Goal: Task Accomplishment & Management: Use online tool/utility

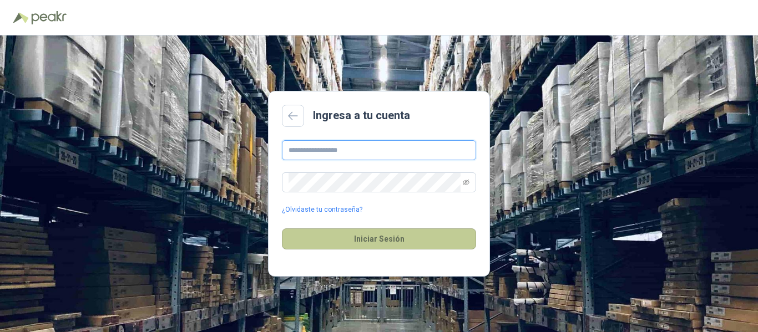
type input "**********"
click at [365, 239] on button "Iniciar Sesión" at bounding box center [379, 239] width 194 height 21
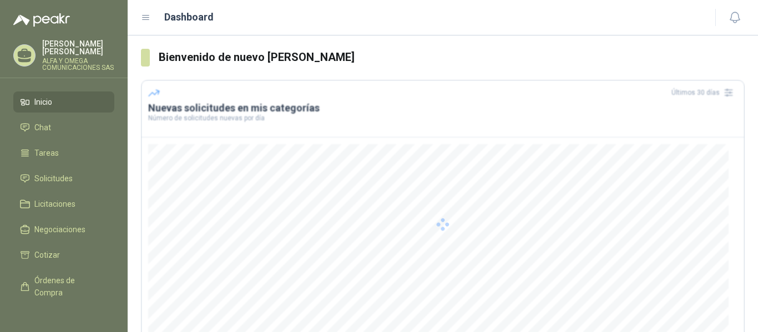
click at [365, 239] on div at bounding box center [443, 224] width 604 height 289
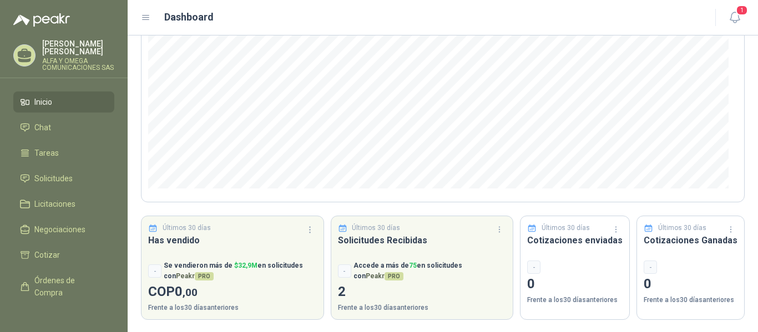
scroll to position [168, 0]
click at [52, 104] on span "Inicio" at bounding box center [43, 102] width 18 height 12
click at [46, 130] on span "Chat" at bounding box center [42, 128] width 17 height 12
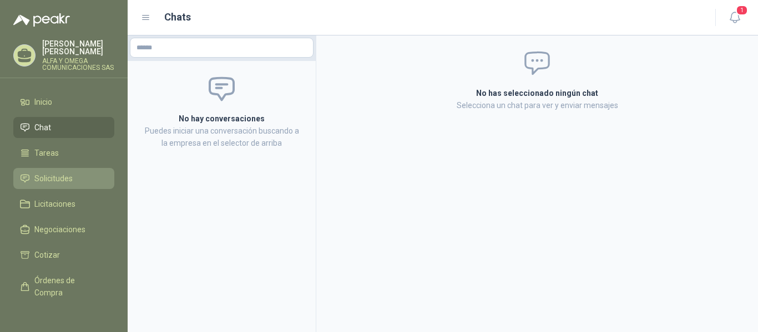
click at [49, 180] on span "Solicitudes" at bounding box center [53, 179] width 38 height 12
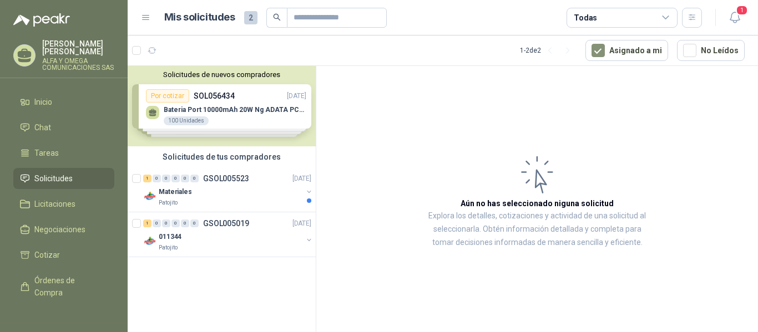
click at [246, 114] on div "Solicitudes de nuevos compradores Por cotizar SOL056434 [DATE] Bateria Port 100…" at bounding box center [222, 106] width 188 height 80
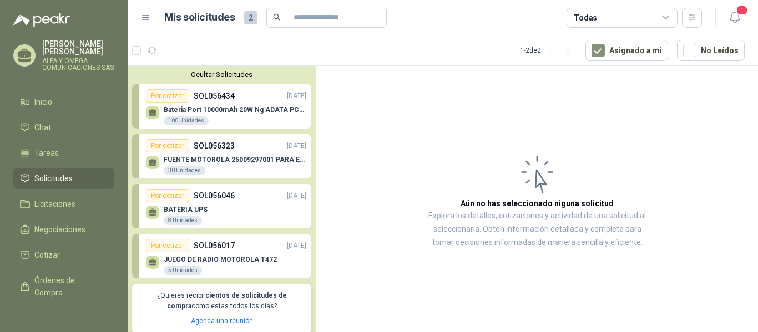
click at [192, 272] on div "5 Unidades" at bounding box center [183, 270] width 38 height 9
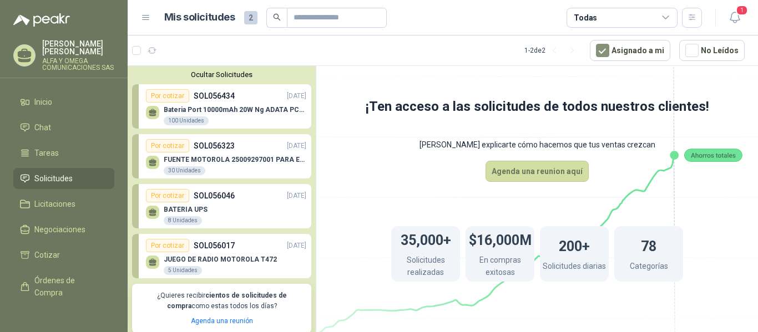
click at [170, 247] on div "Por cotizar" at bounding box center [167, 245] width 43 height 13
click at [171, 246] on div "Por cotizar" at bounding box center [167, 245] width 43 height 13
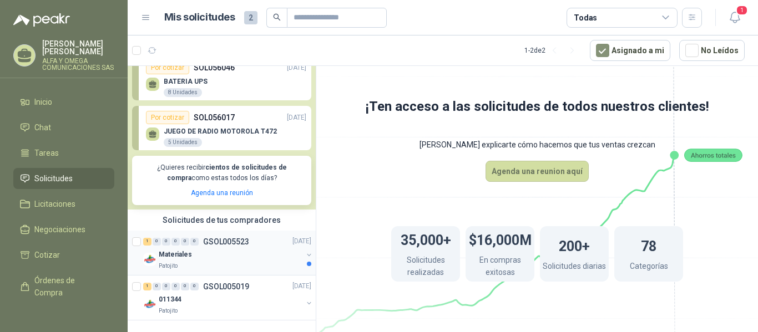
scroll to position [73, 0]
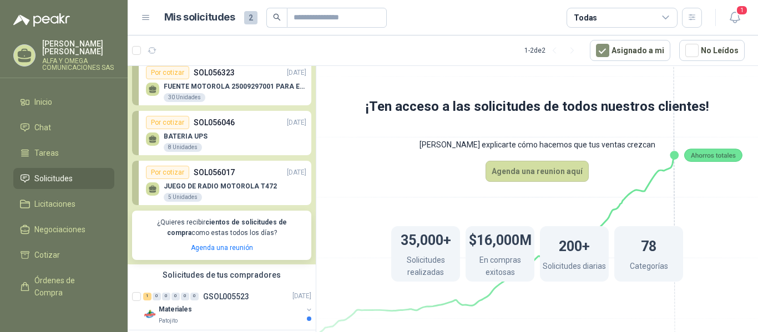
click at [203, 197] on div "JUEGO DE RADIO MOTOROLA T472 5 Unidades" at bounding box center [220, 193] width 113 height 20
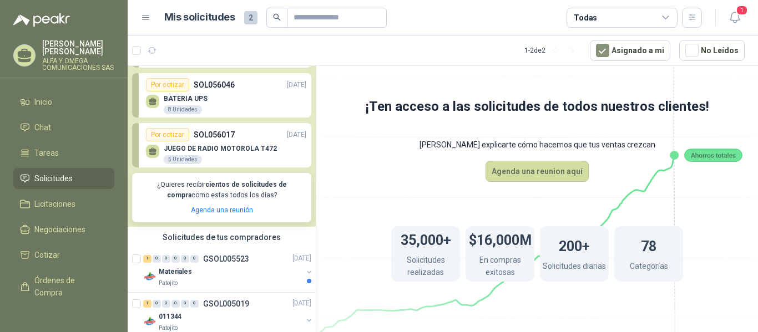
scroll to position [0, 0]
